Goal: Transaction & Acquisition: Purchase product/service

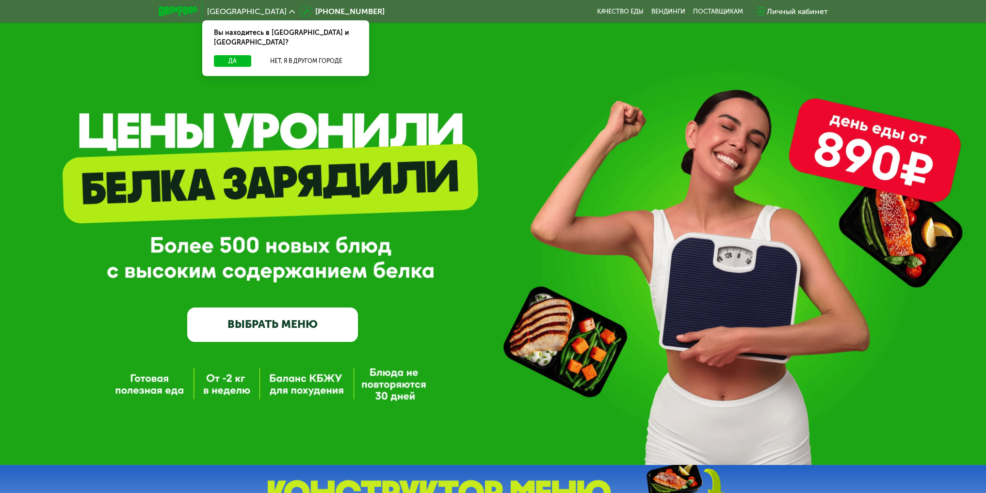
click at [291, 330] on link "ВЫБРАТЬ МЕНЮ" at bounding box center [272, 325] width 171 height 34
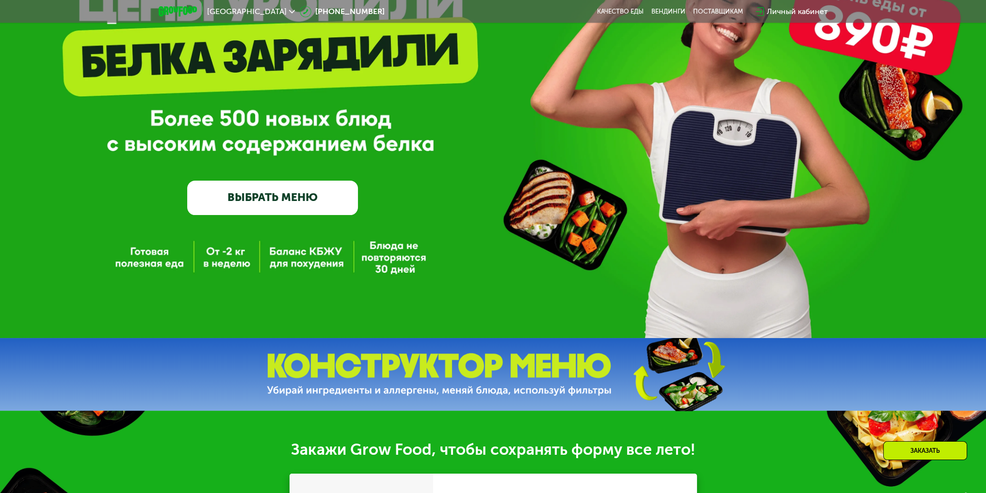
scroll to position [113, 0]
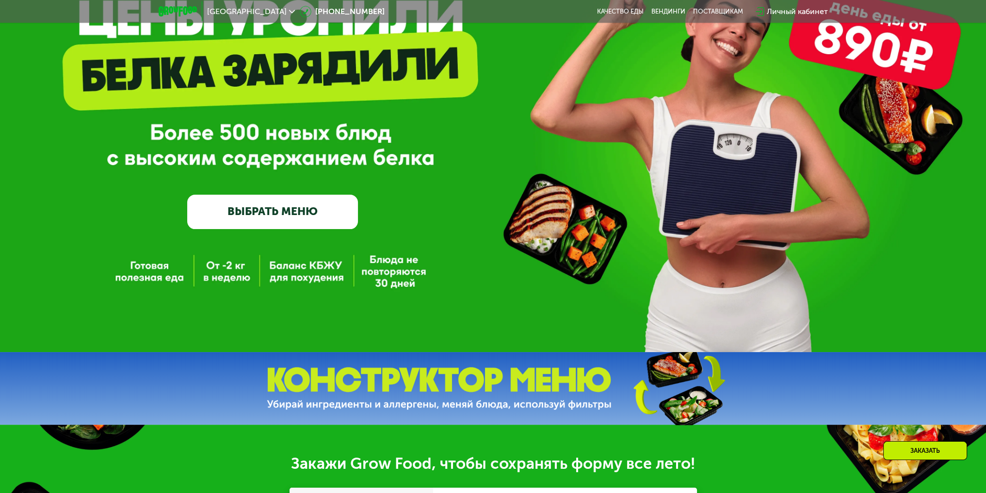
click at [274, 215] on link "ВЫБРАТЬ МЕНЮ" at bounding box center [272, 212] width 171 height 34
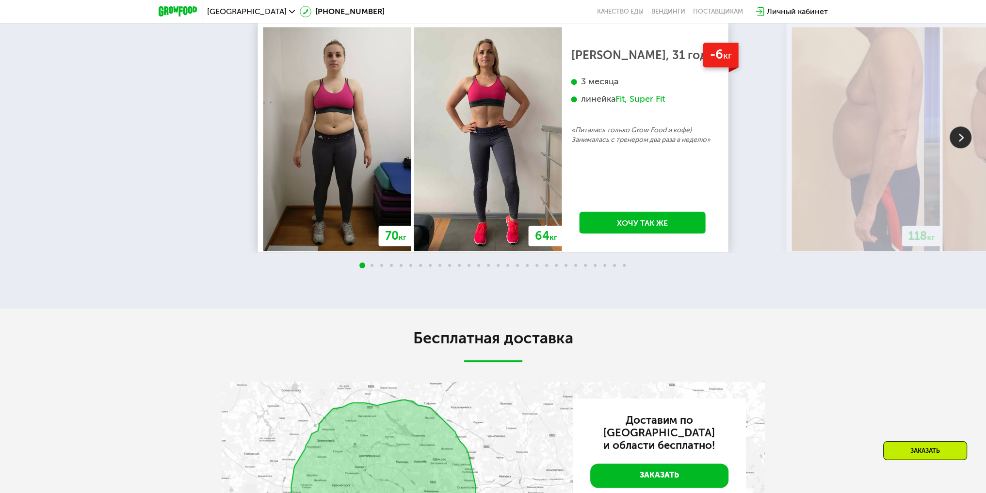
scroll to position [1244, 0]
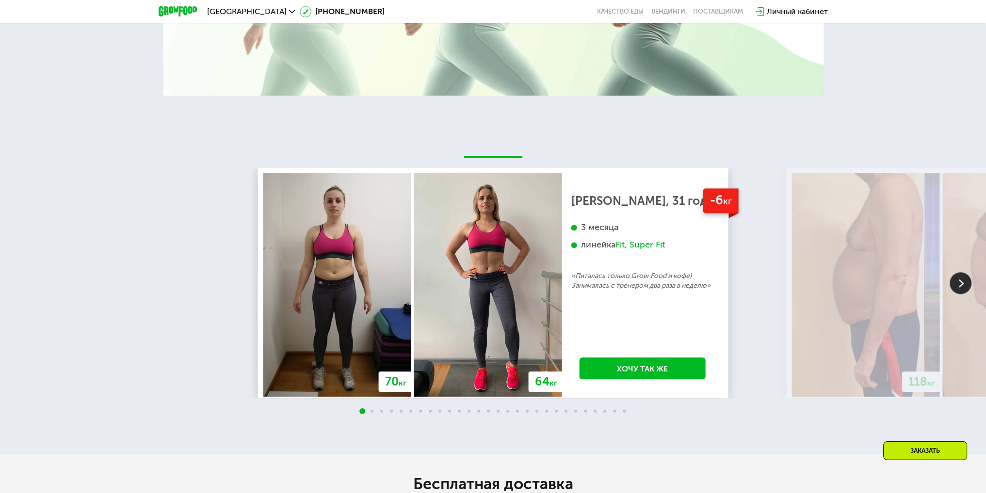
click at [367, 348] on img at bounding box center [337, 285] width 148 height 224
click at [967, 287] on img at bounding box center [960, 283] width 22 height 22
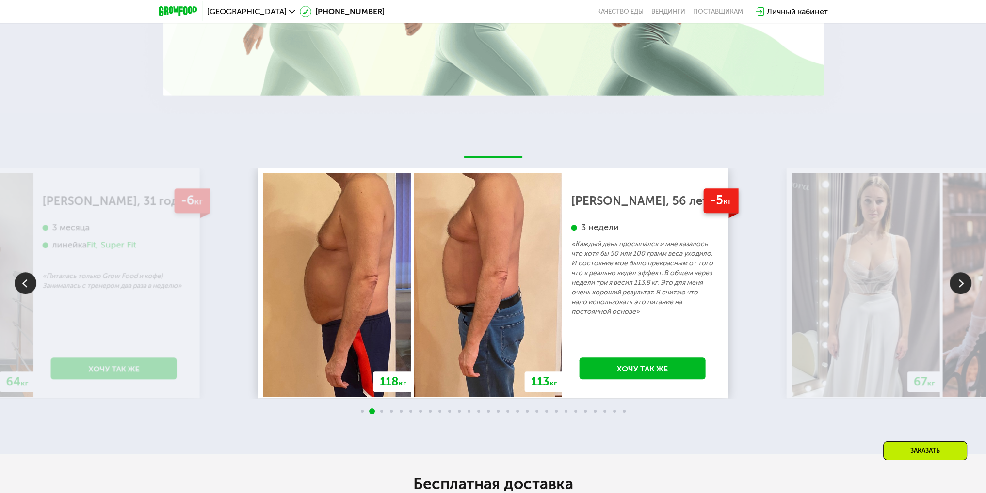
click at [967, 287] on img at bounding box center [960, 283] width 22 height 22
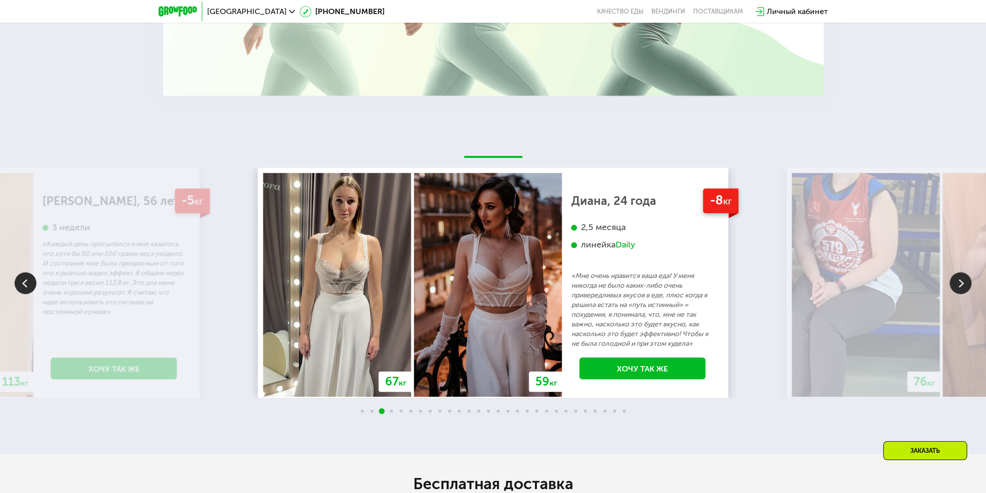
click at [967, 287] on img at bounding box center [960, 283] width 22 height 22
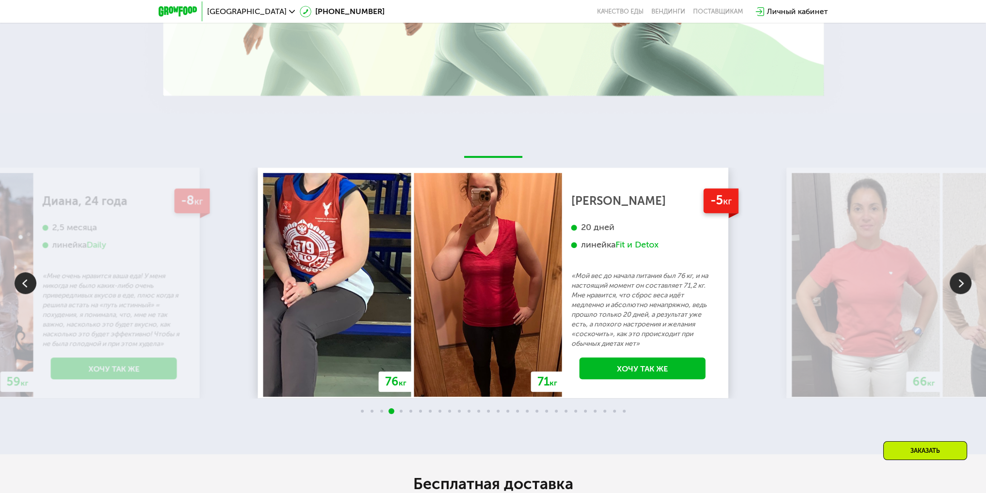
click at [967, 287] on img at bounding box center [960, 283] width 22 height 22
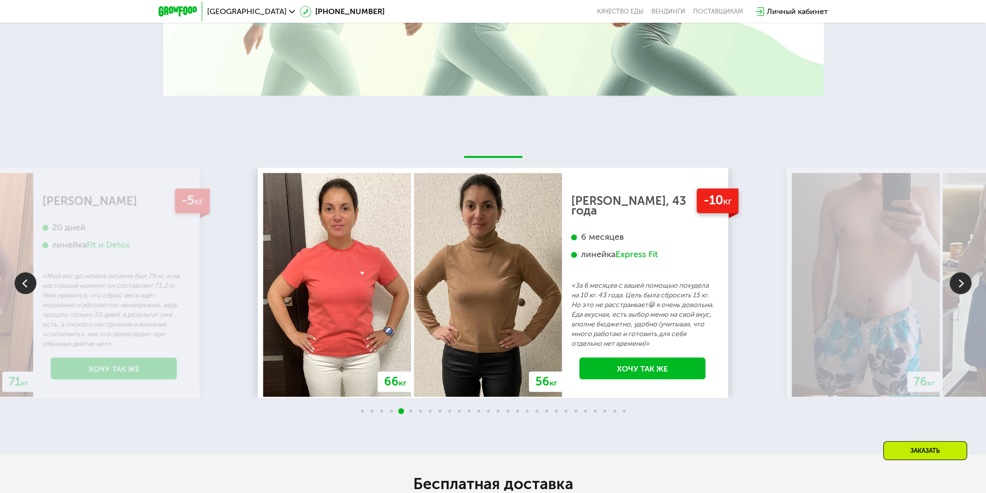
click at [967, 287] on img at bounding box center [960, 283] width 22 height 22
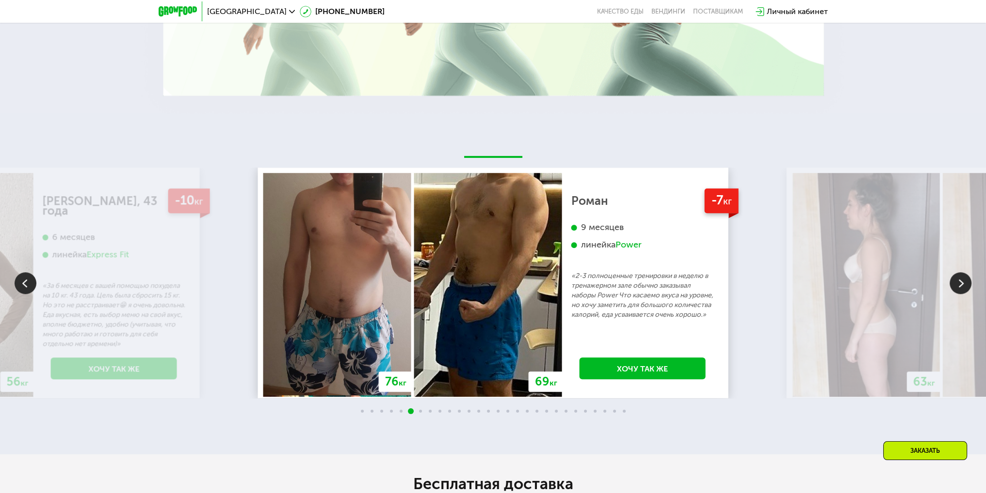
click at [967, 287] on img at bounding box center [960, 283] width 22 height 22
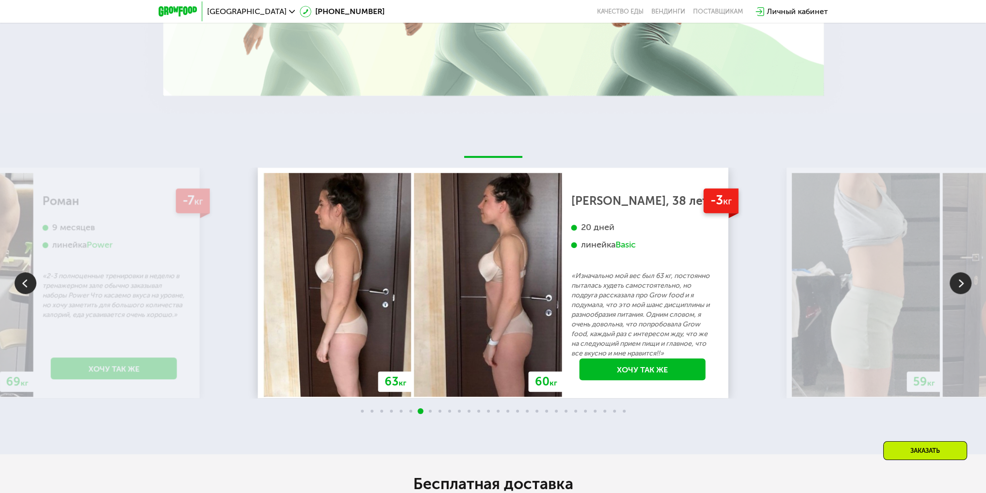
click at [967, 287] on img at bounding box center [960, 283] width 22 height 22
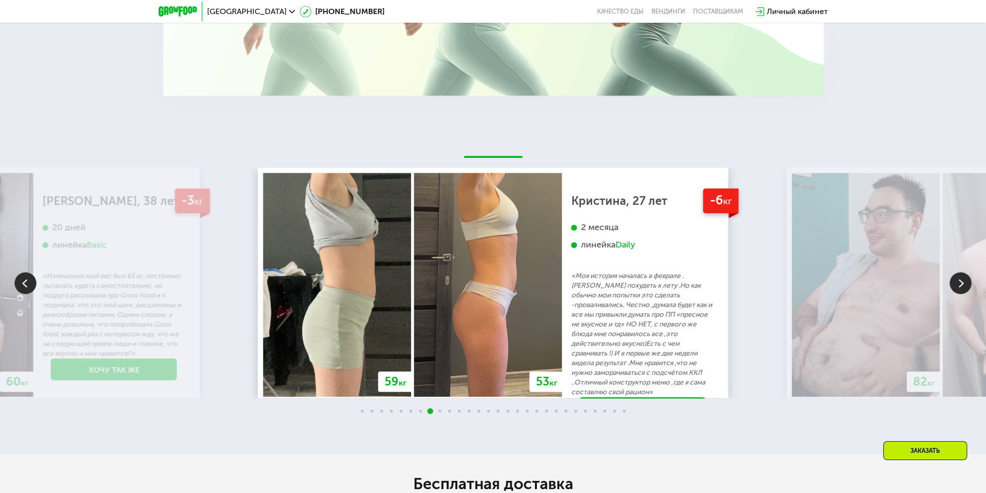
click at [967, 287] on img at bounding box center [960, 283] width 22 height 22
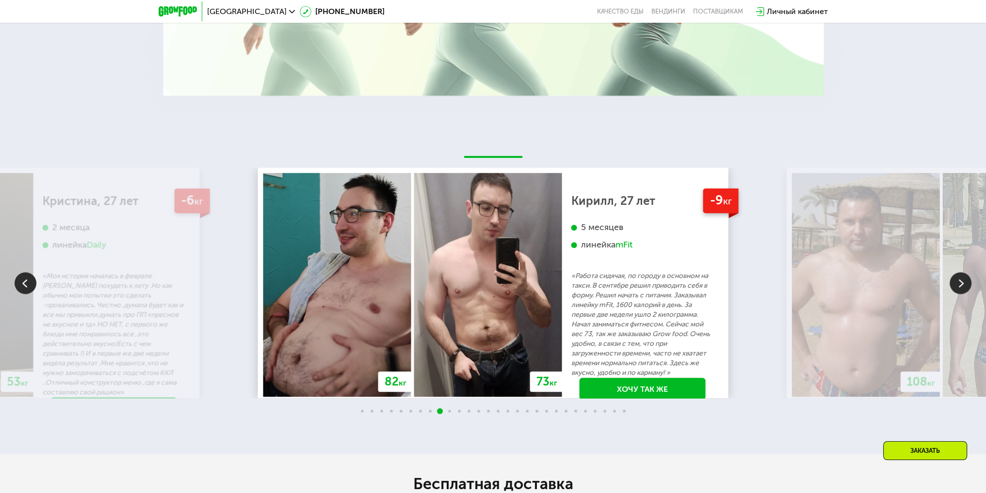
click at [967, 287] on img at bounding box center [960, 283] width 22 height 22
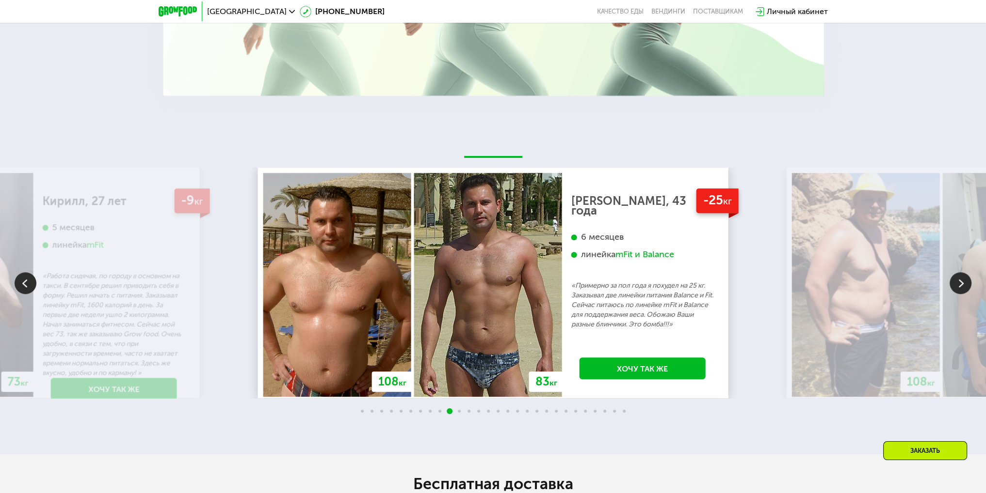
click at [967, 287] on img at bounding box center [960, 283] width 22 height 22
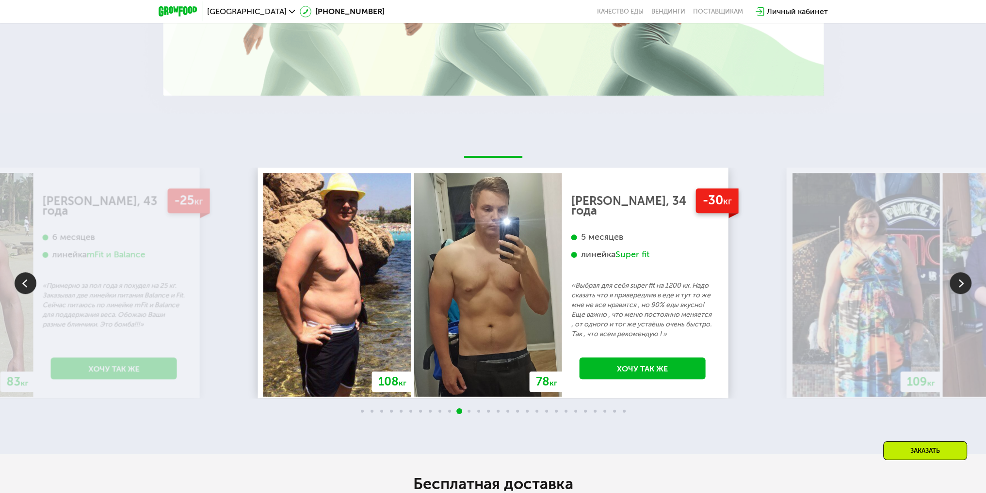
click at [962, 287] on img at bounding box center [960, 283] width 22 height 22
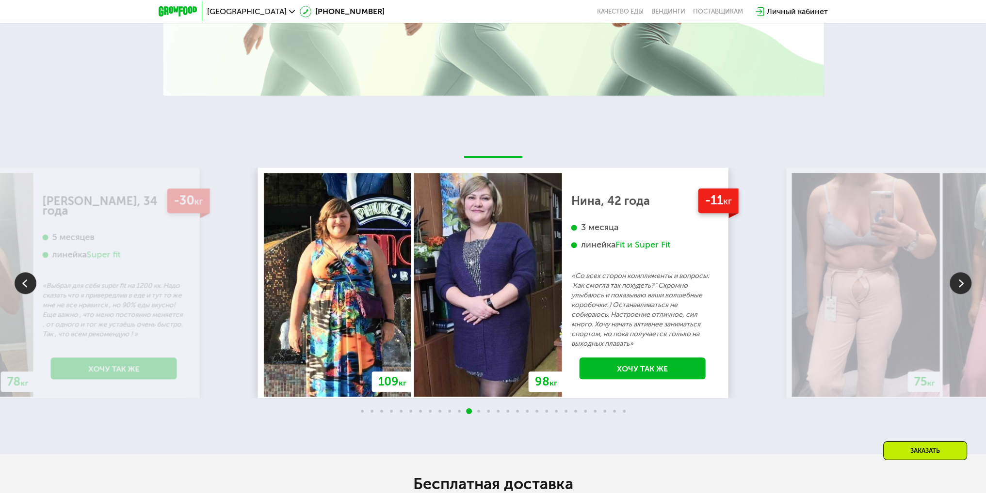
click at [962, 287] on img at bounding box center [960, 283] width 22 height 22
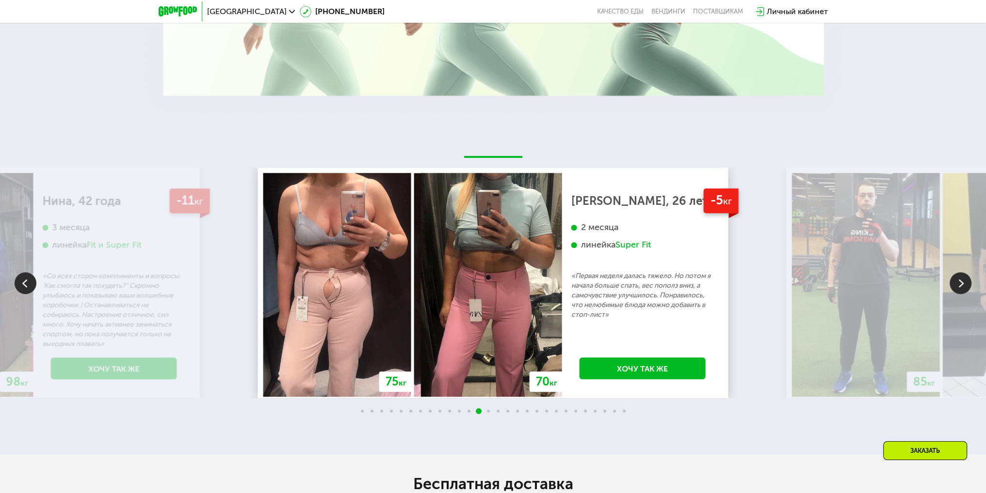
click at [962, 287] on img at bounding box center [960, 283] width 22 height 22
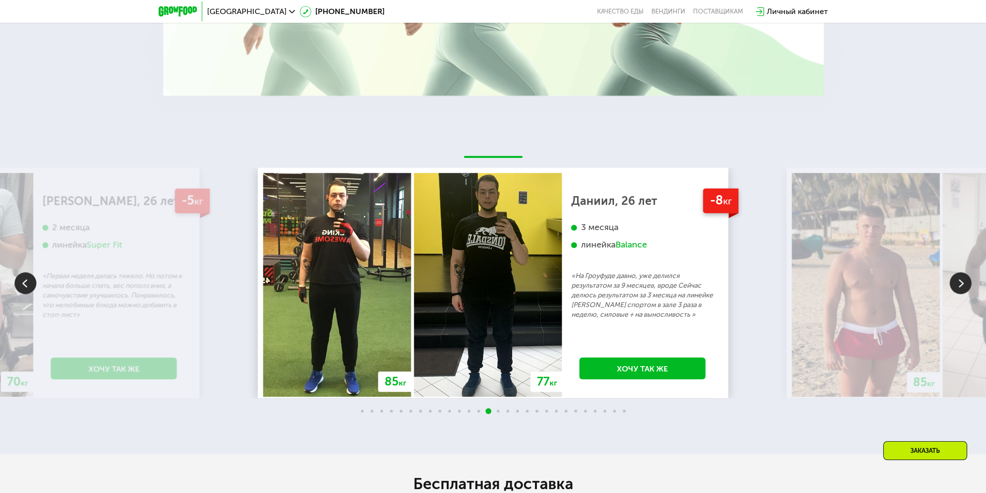
click at [962, 287] on img at bounding box center [960, 283] width 22 height 22
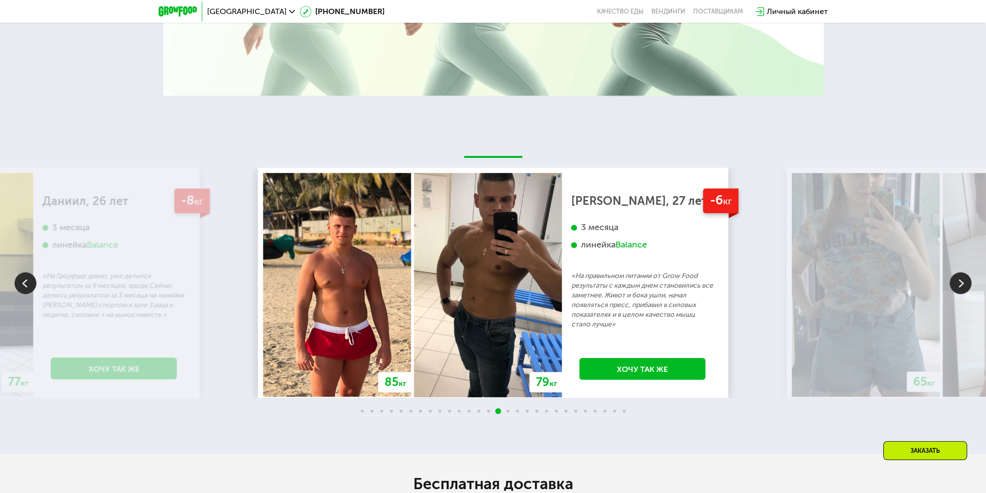
click at [962, 287] on img at bounding box center [960, 283] width 22 height 22
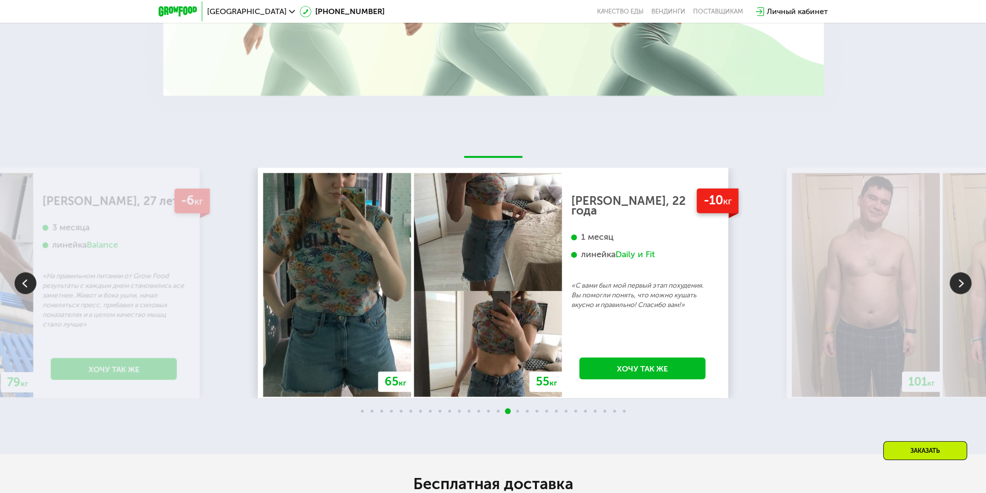
click at [962, 287] on img at bounding box center [960, 283] width 22 height 22
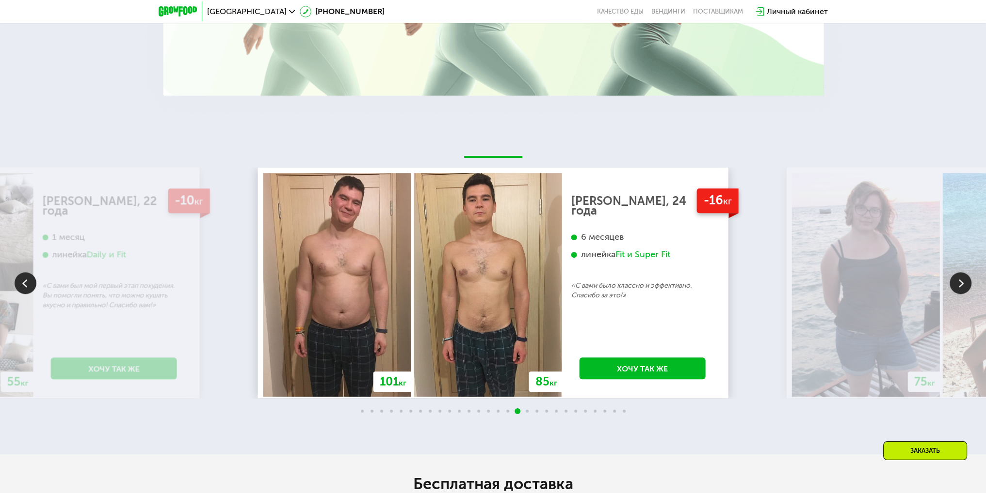
click at [962, 287] on img at bounding box center [960, 283] width 22 height 22
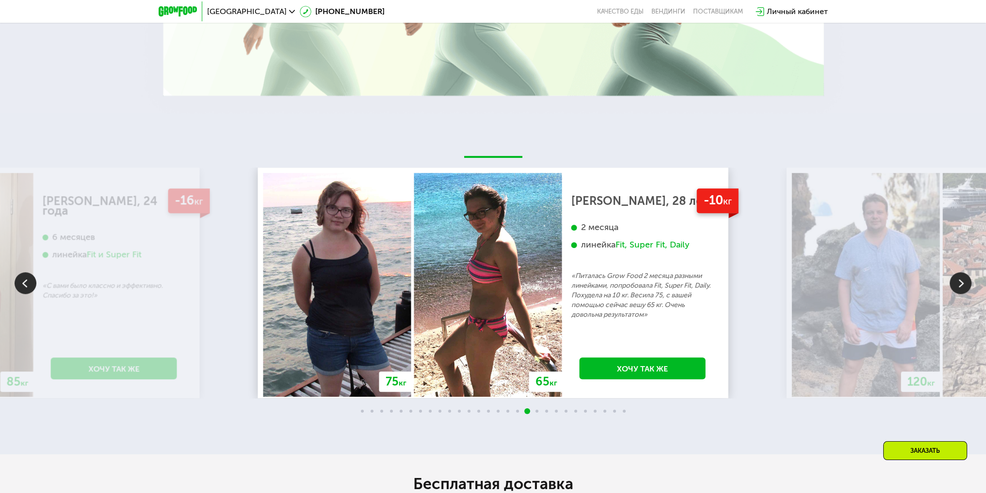
click at [962, 287] on img at bounding box center [960, 283] width 22 height 22
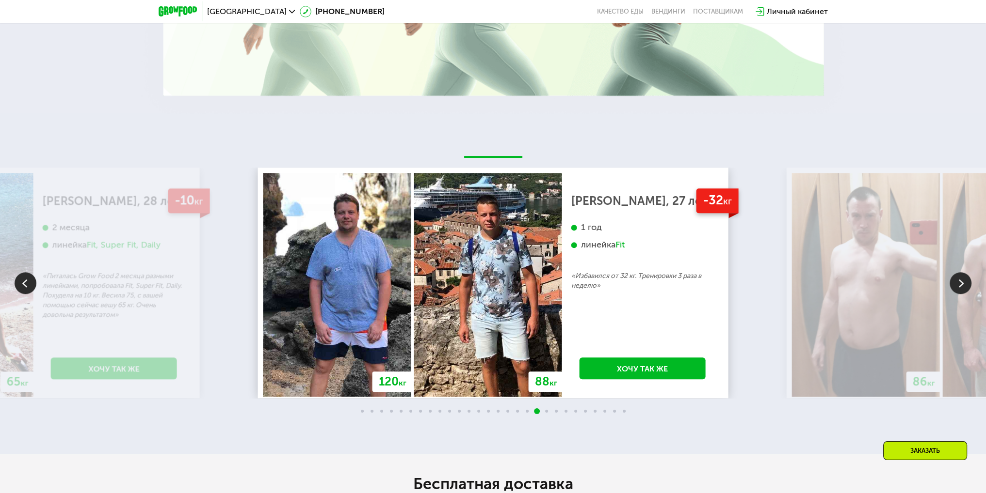
click at [962, 287] on img at bounding box center [960, 283] width 22 height 22
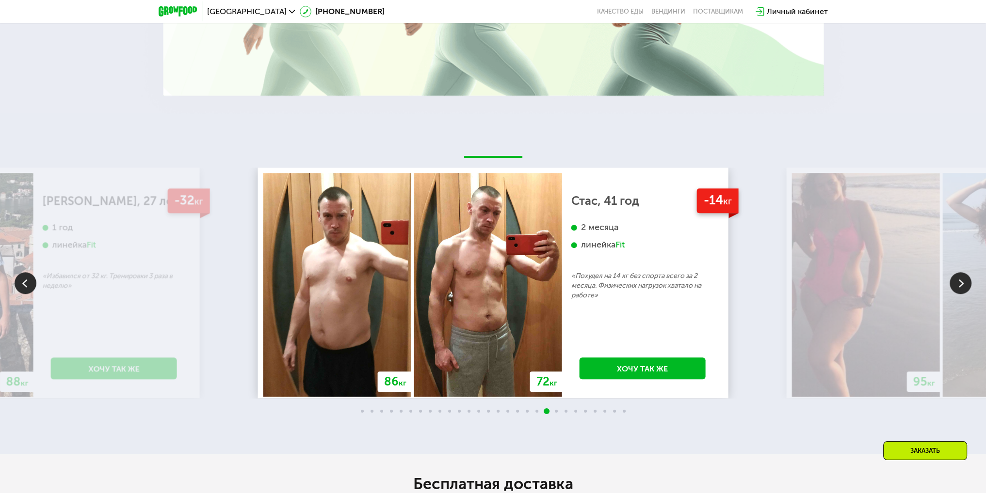
click at [28, 284] on img at bounding box center [26, 283] width 22 height 22
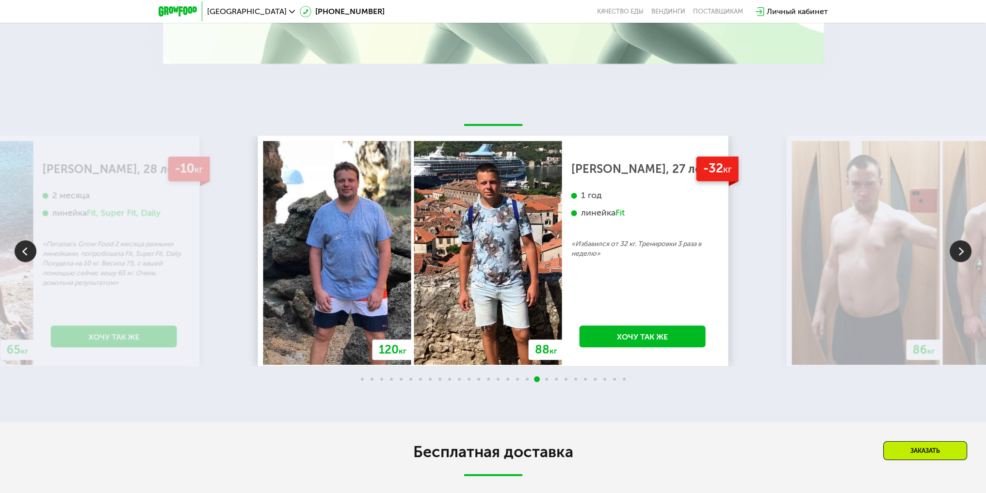
scroll to position [0, 0]
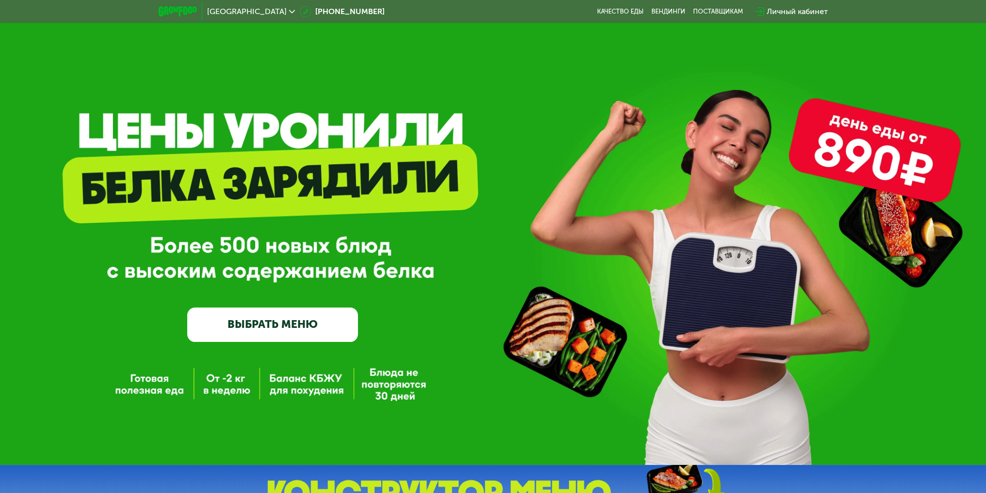
drag, startPoint x: 306, startPoint y: 433, endPoint x: 326, endPoint y: 143, distance: 291.5
click at [295, 341] on link "ВЫБРАТЬ МЕНЮ" at bounding box center [272, 325] width 171 height 34
click at [257, 318] on link "ВЫБРАТЬ МЕНЮ" at bounding box center [272, 325] width 171 height 34
click at [258, 329] on link "ВЫБРАТЬ МЕНЮ" at bounding box center [272, 325] width 171 height 34
